Goal: Task Accomplishment & Management: Use online tool/utility

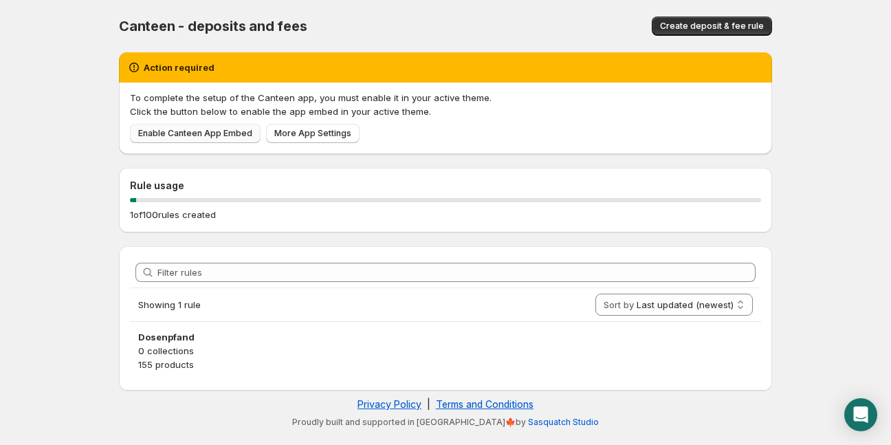
click at [200, 138] on span "Enable Canteen App Embed" at bounding box center [195, 133] width 114 height 11
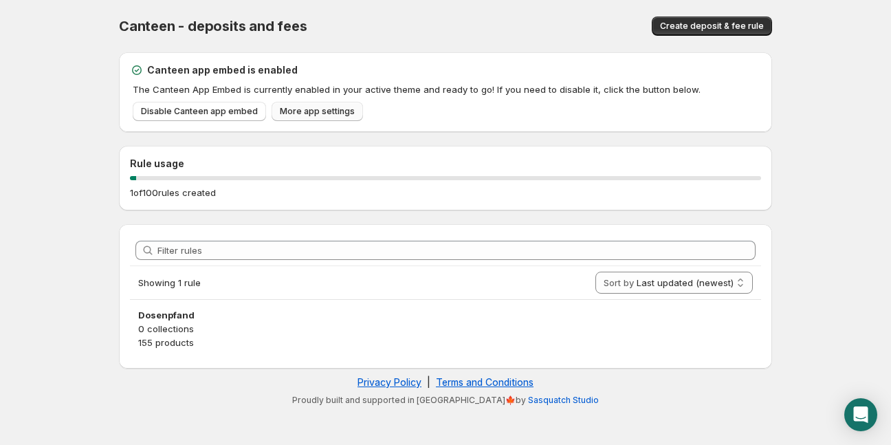
click at [335, 109] on span "More app settings" at bounding box center [317, 111] width 75 height 11
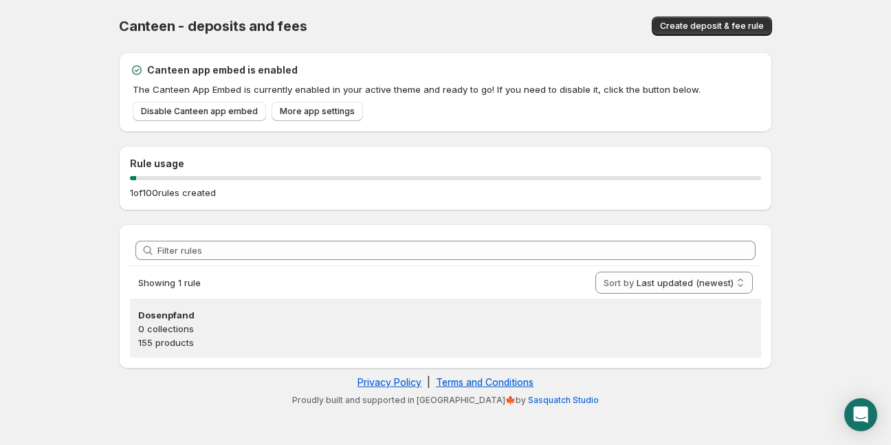
click at [171, 322] on p "0 collections" at bounding box center [445, 329] width 615 height 14
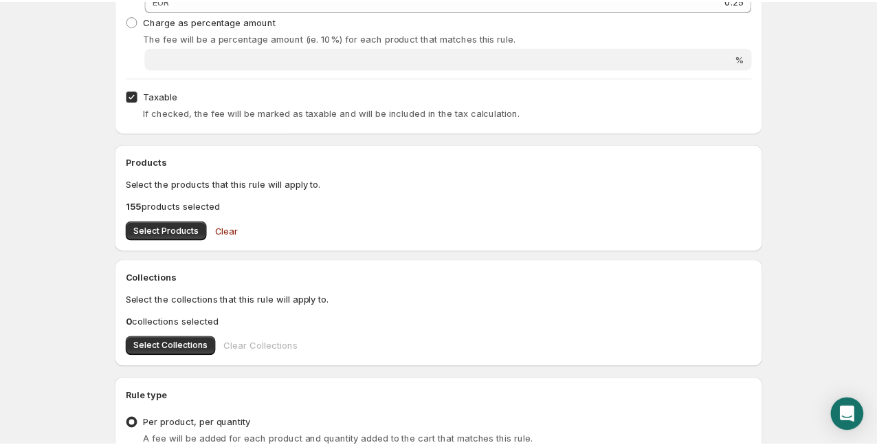
scroll to position [377, 0]
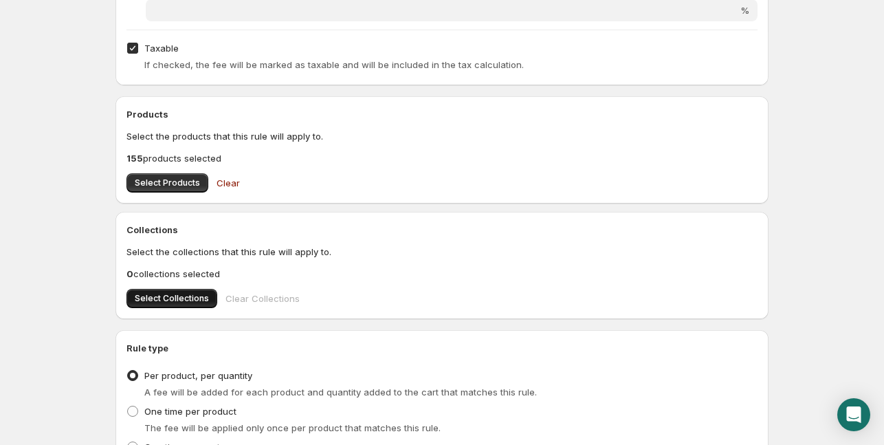
click at [175, 296] on span "Select Collections" at bounding box center [172, 298] width 74 height 11
click at [173, 184] on span "Select Products" at bounding box center [167, 182] width 65 height 11
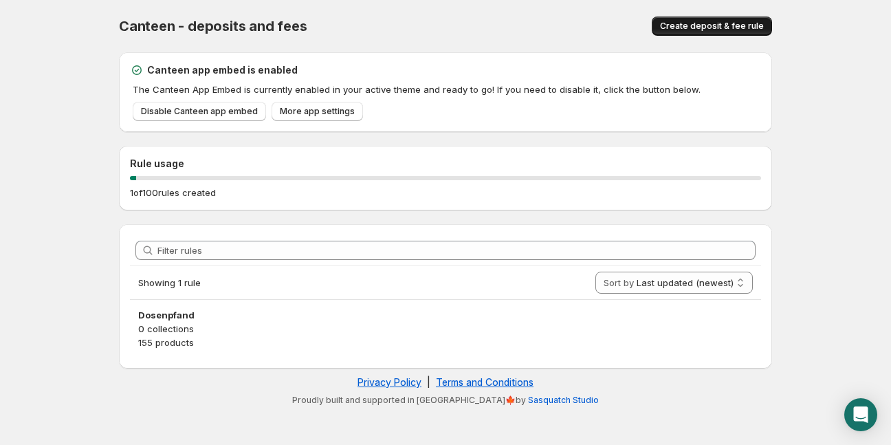
click at [735, 23] on span "Create deposit & fee rule" at bounding box center [712, 26] width 104 height 11
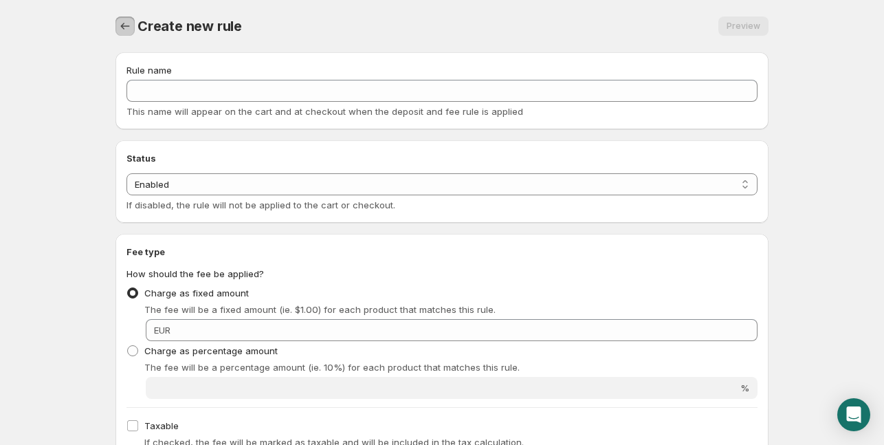
click at [122, 20] on icon "Settings" at bounding box center [125, 26] width 14 height 14
